Goal: Task Accomplishment & Management: Manage account settings

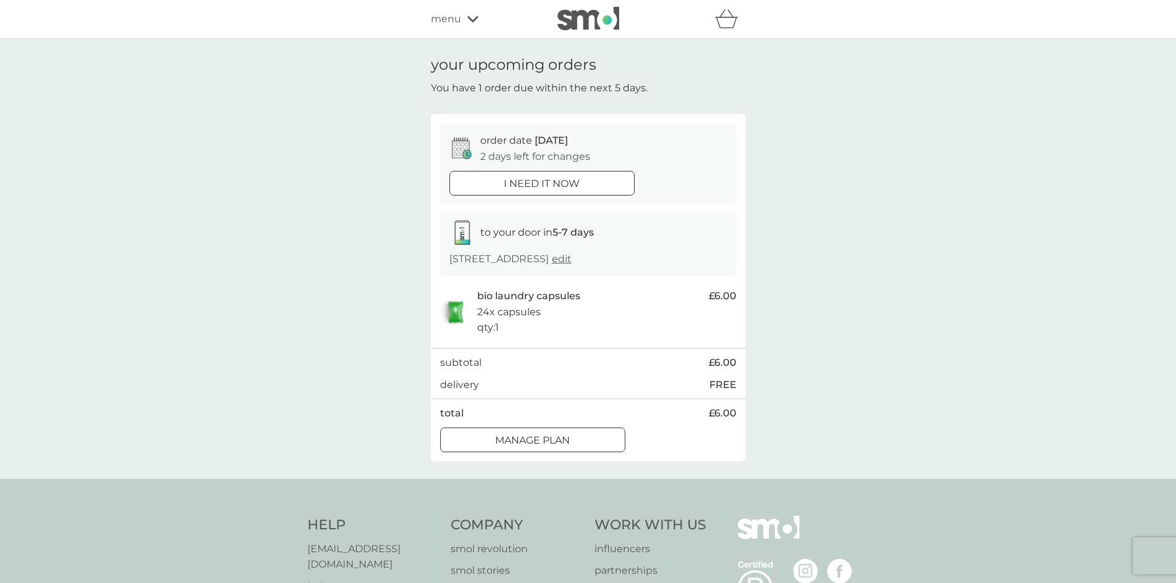
click at [457, 22] on span "menu" at bounding box center [446, 19] width 30 height 16
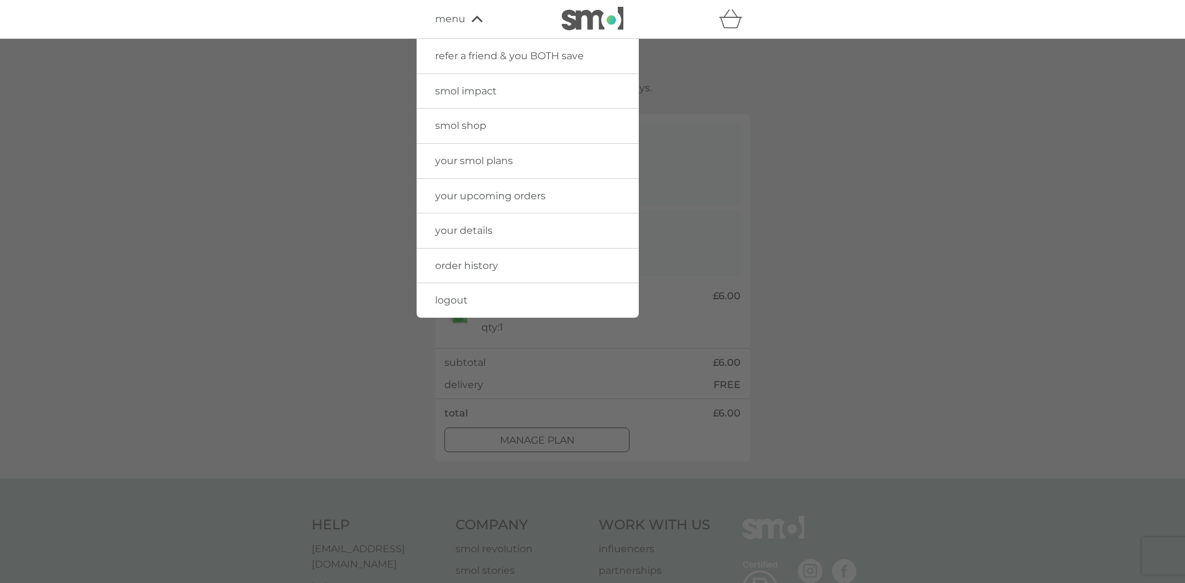
click at [457, 22] on span "menu" at bounding box center [450, 19] width 30 height 16
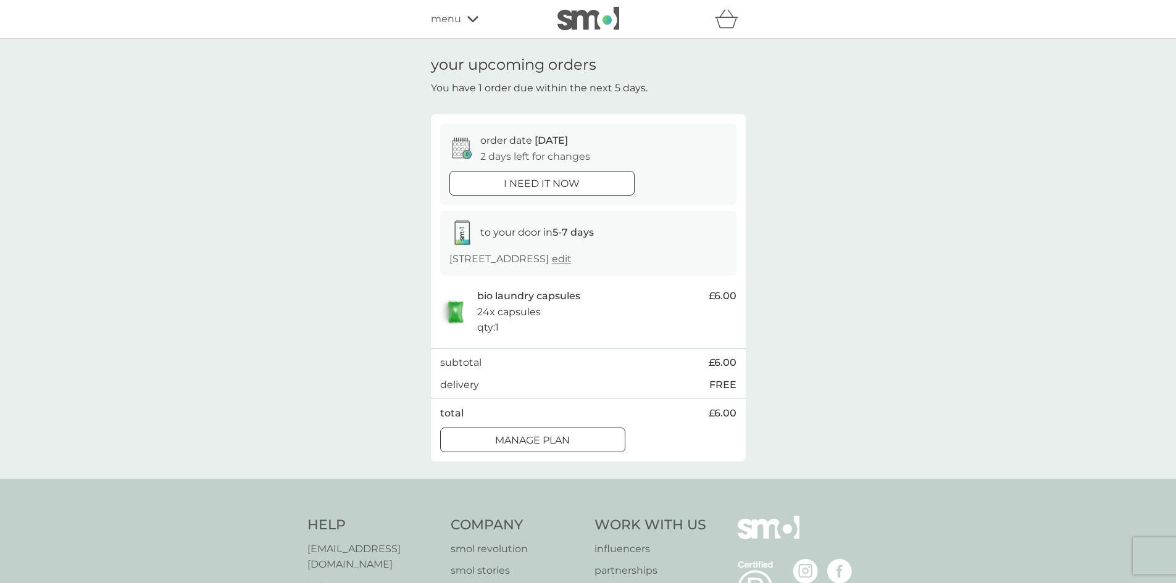
click at [499, 447] on p "Manage plan" at bounding box center [532, 441] width 75 height 16
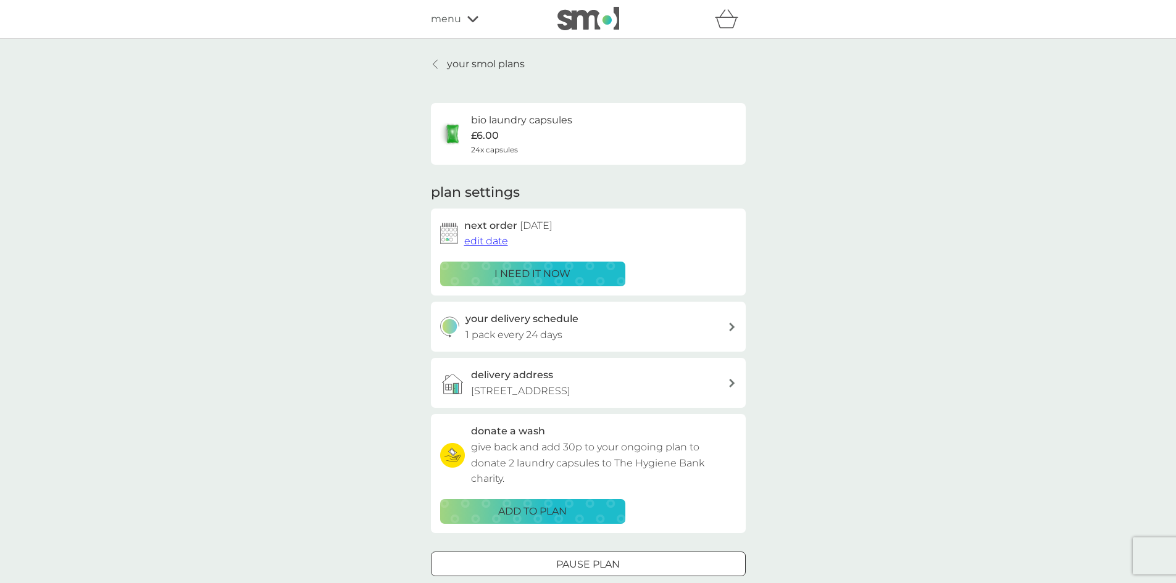
click at [461, 20] on div "menu" at bounding box center [483, 19] width 105 height 16
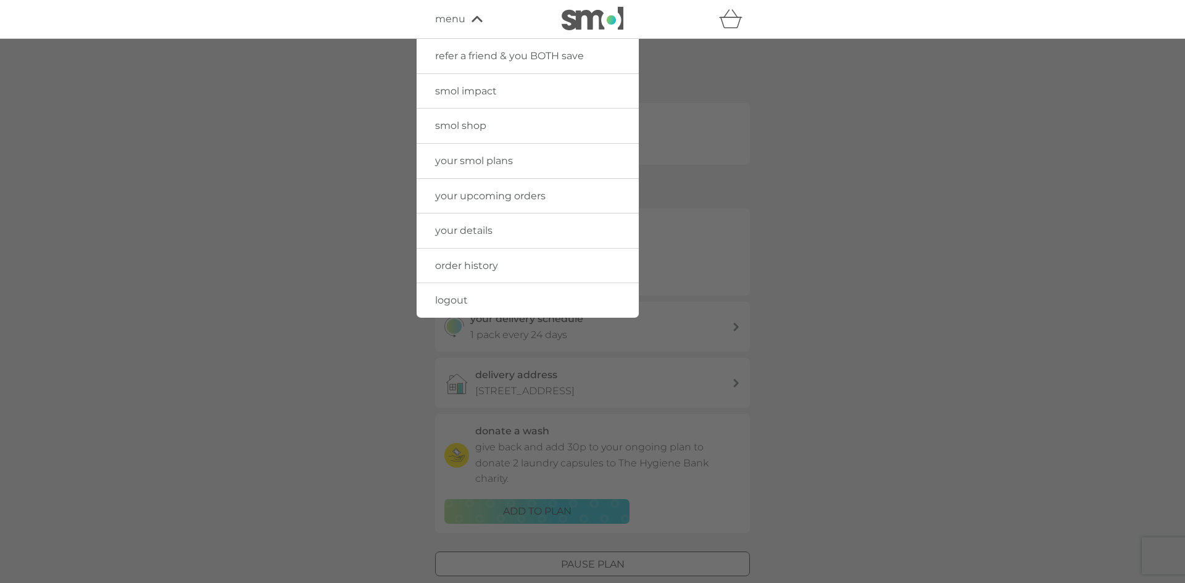
click at [462, 161] on span "your smol plans" at bounding box center [474, 161] width 78 height 12
